Goal: Task Accomplishment & Management: Use online tool/utility

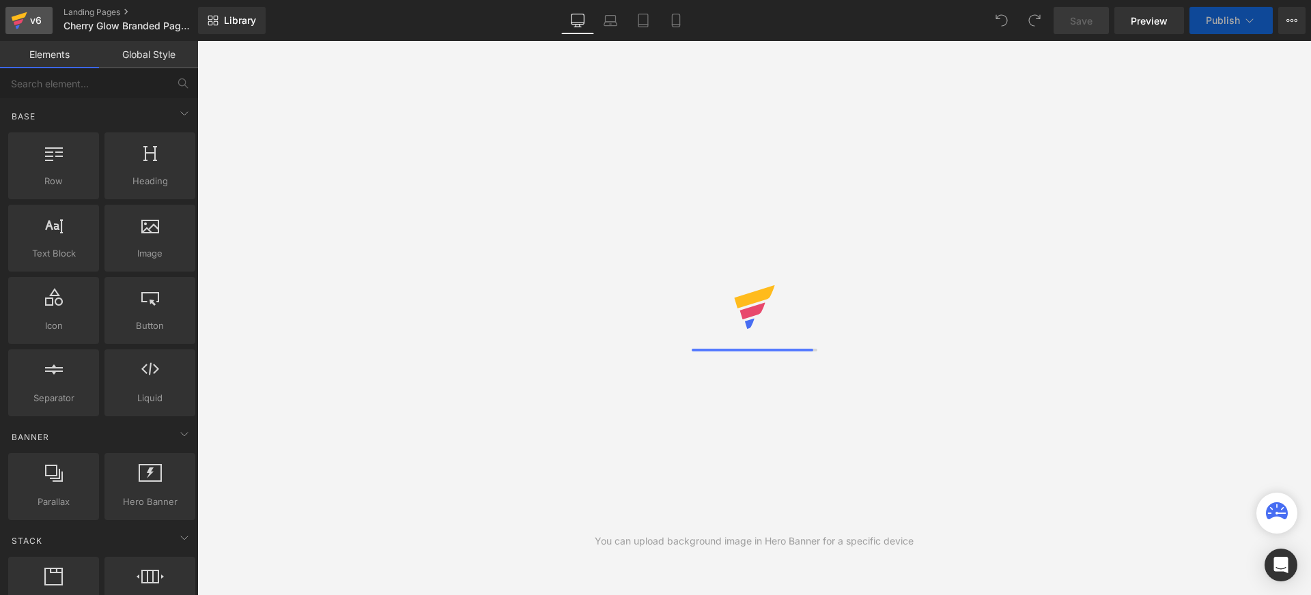
click at [37, 22] on div "v6" at bounding box center [35, 21] width 17 height 18
click at [34, 18] on div "v6" at bounding box center [35, 21] width 17 height 18
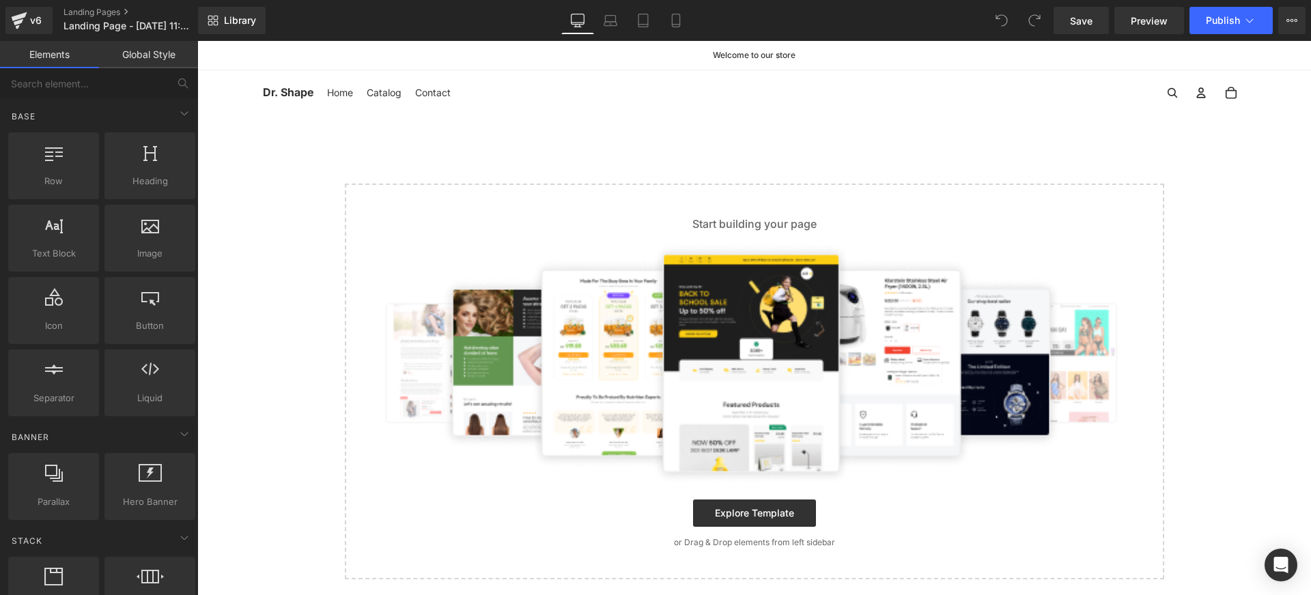
click at [495, 212] on div "Start building your page Explore Template or Drag & Drop elements from left sid…" at bounding box center [754, 381] width 816 height 392
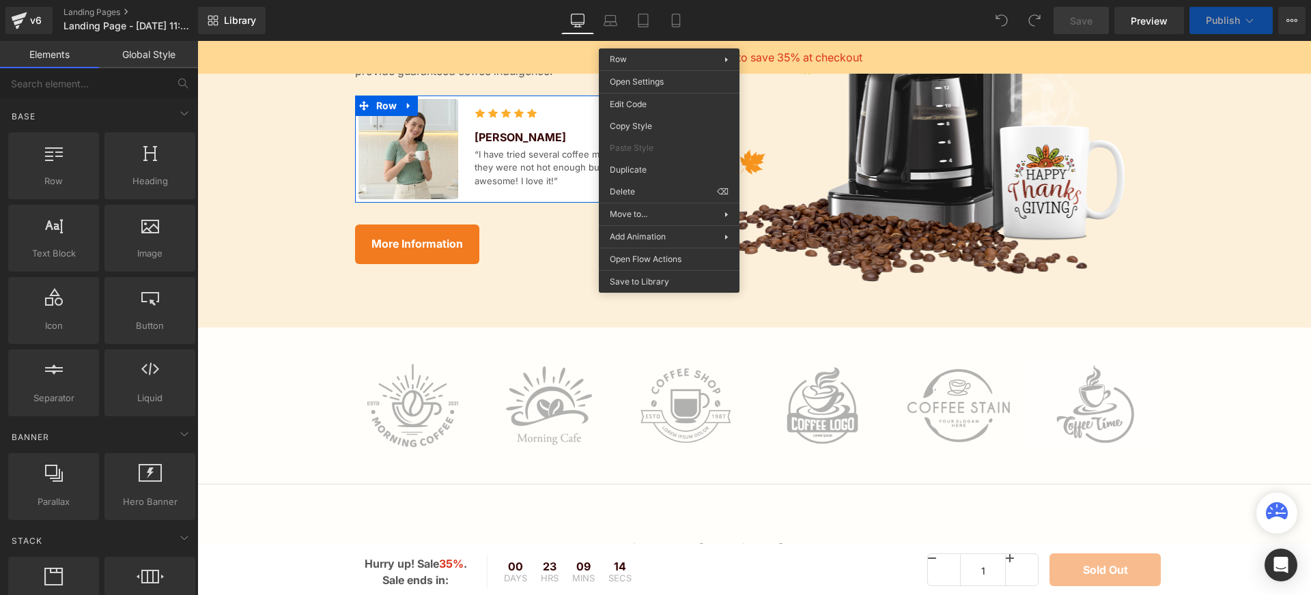
scroll to position [242, 0]
